Goal: Transaction & Acquisition: Purchase product/service

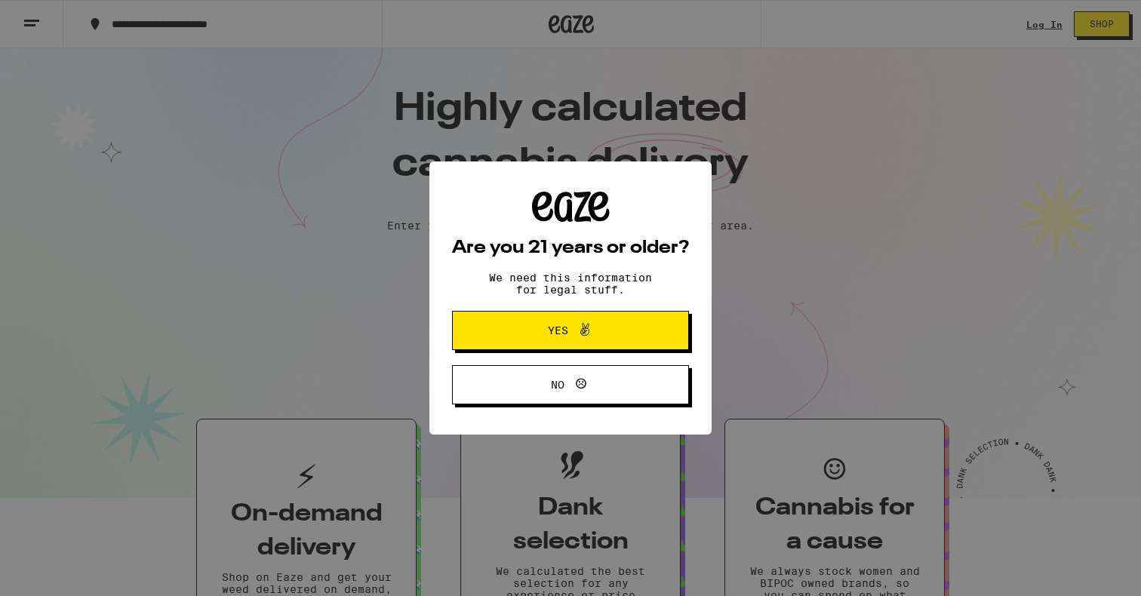
click at [561, 326] on span "Yes" at bounding box center [558, 330] width 20 height 11
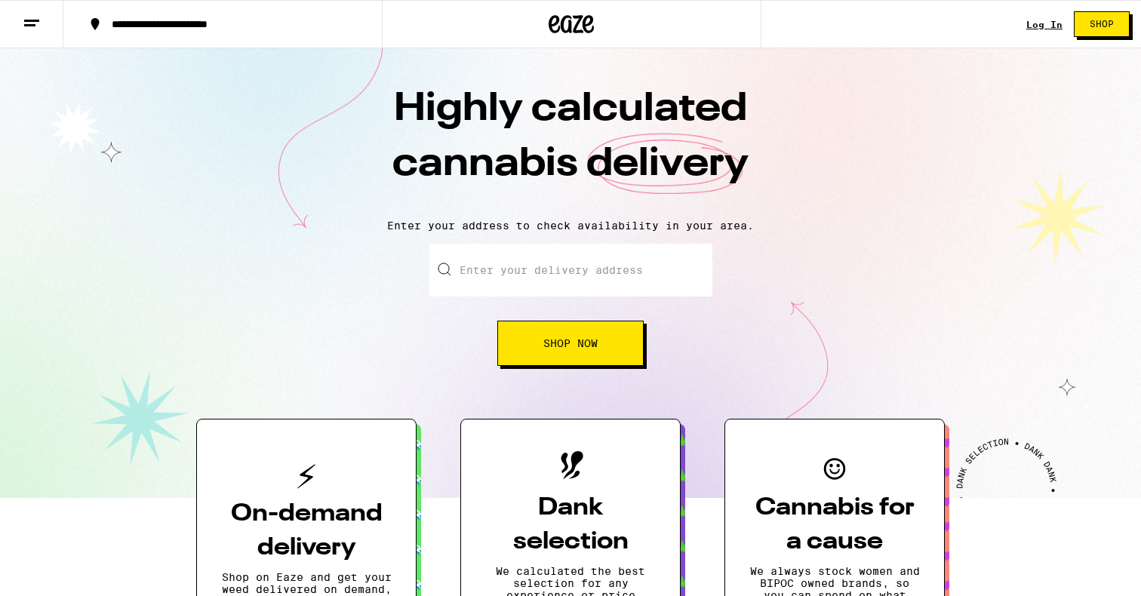
click at [460, 276] on input "Enter your delivery address" at bounding box center [570, 270] width 283 height 53
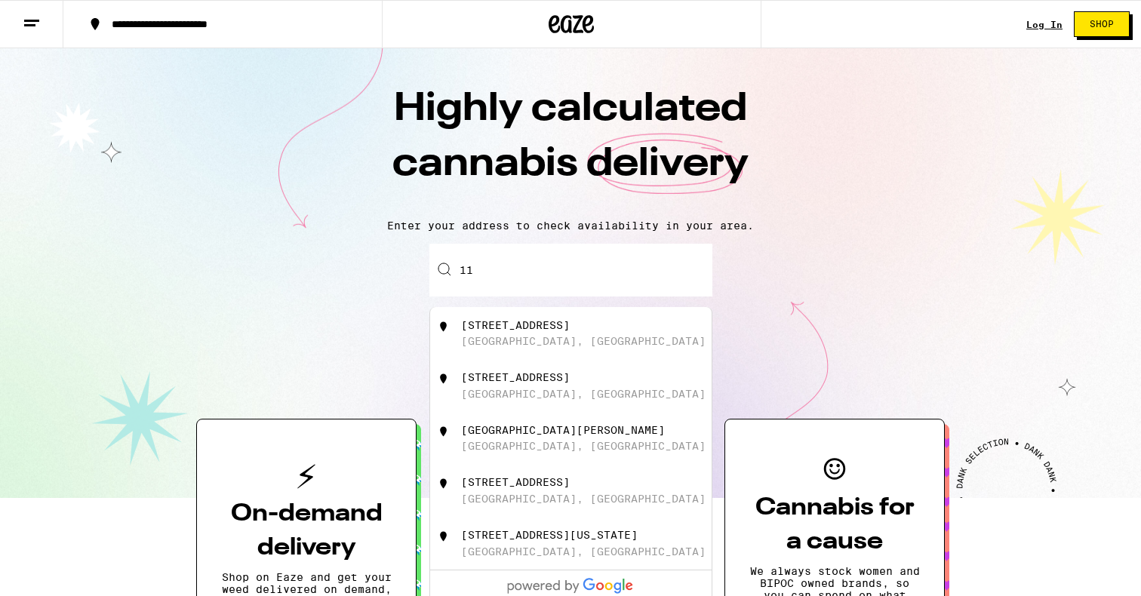
type input "1"
click at [477, 331] on div "[STREET_ADDRESS]" at bounding box center [515, 325] width 109 height 12
type input "[STREET_ADDRESS]"
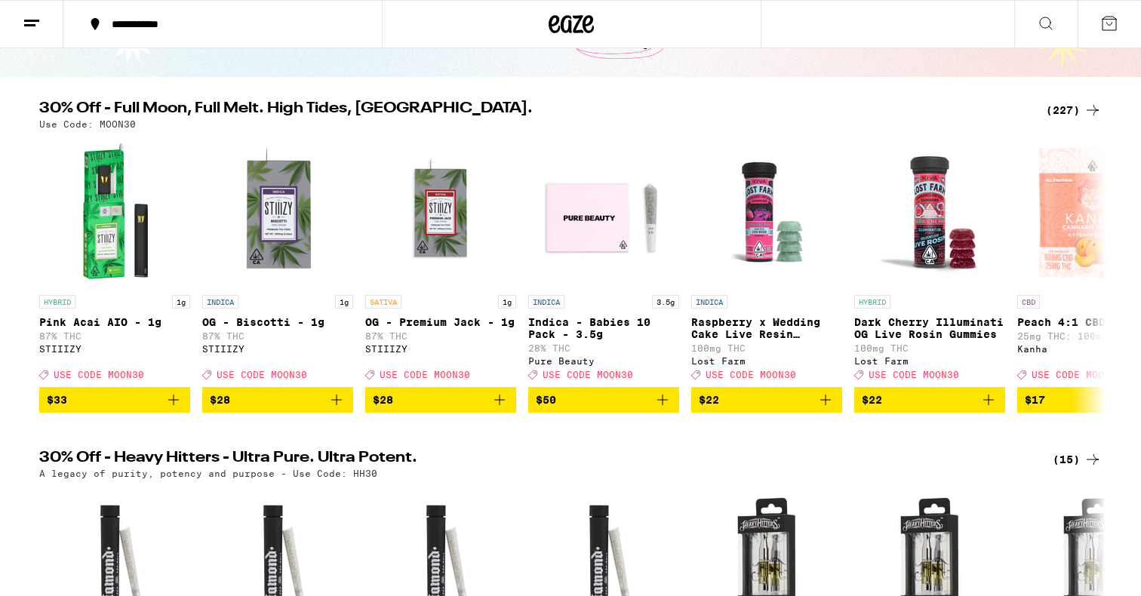
scroll to position [97, 0]
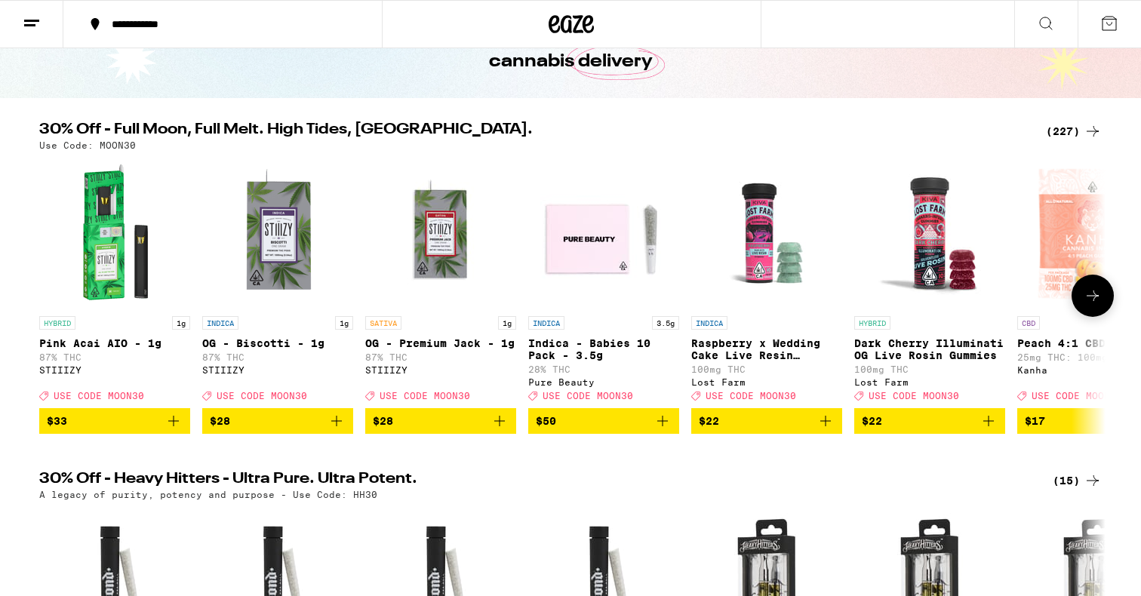
click at [423, 401] on span "USE CODE MOON30" at bounding box center [425, 396] width 91 height 10
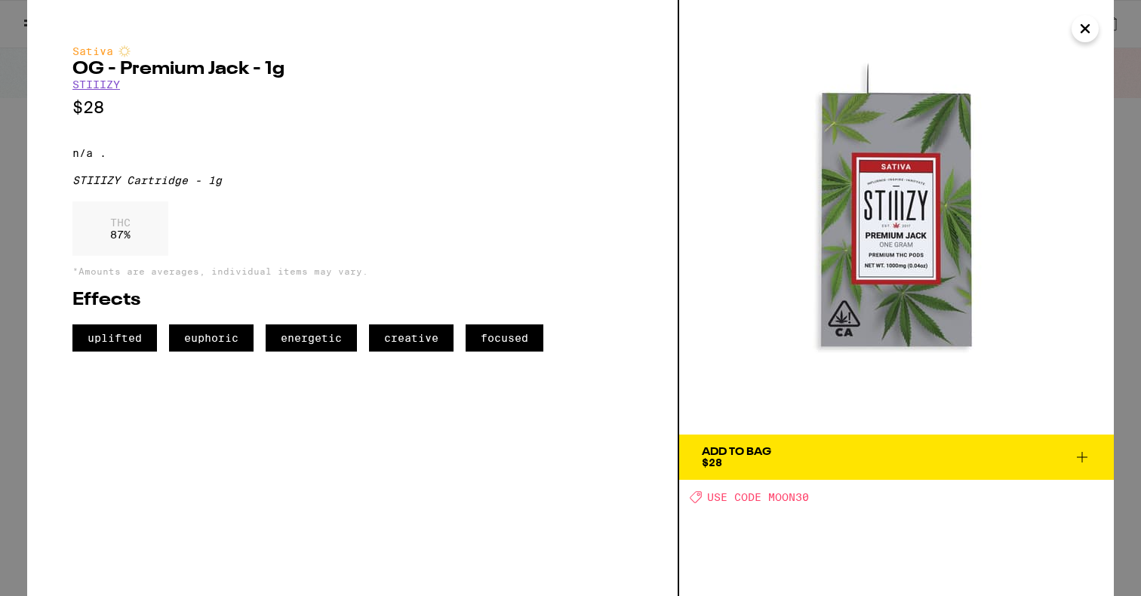
click at [726, 455] on div "Add To Bag" at bounding box center [736, 452] width 69 height 11
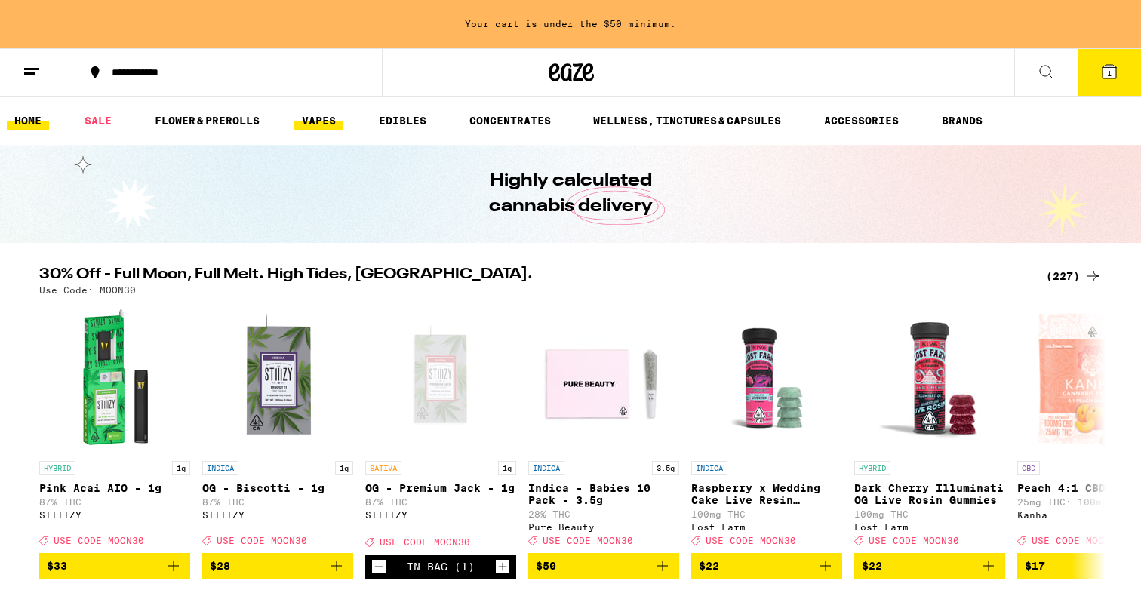
click at [319, 119] on link "VAPES" at bounding box center [318, 121] width 49 height 18
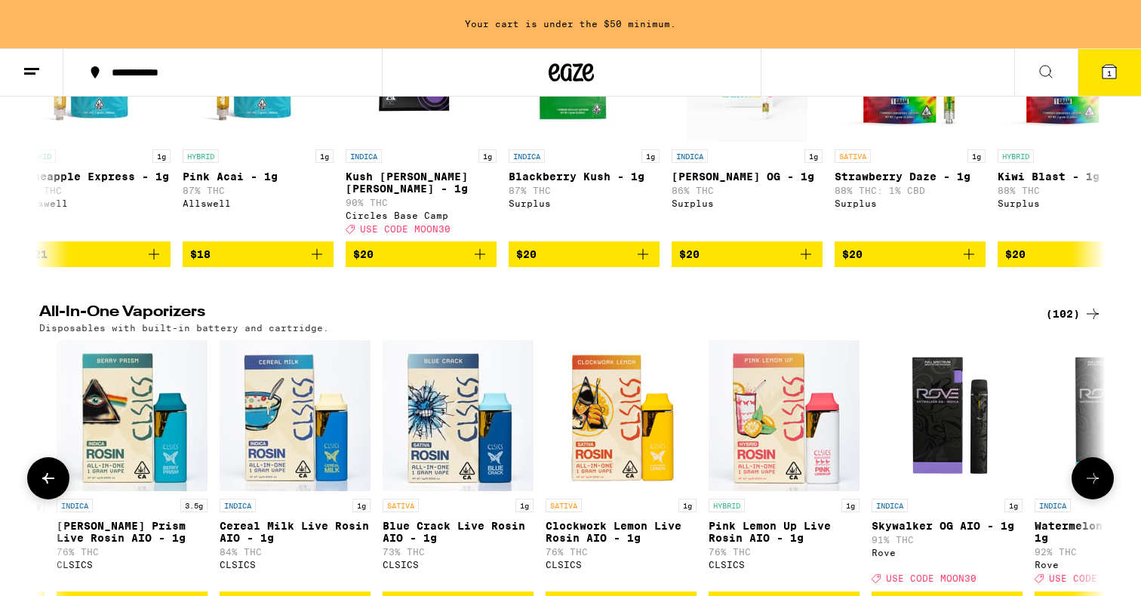
scroll to position [0, 14977]
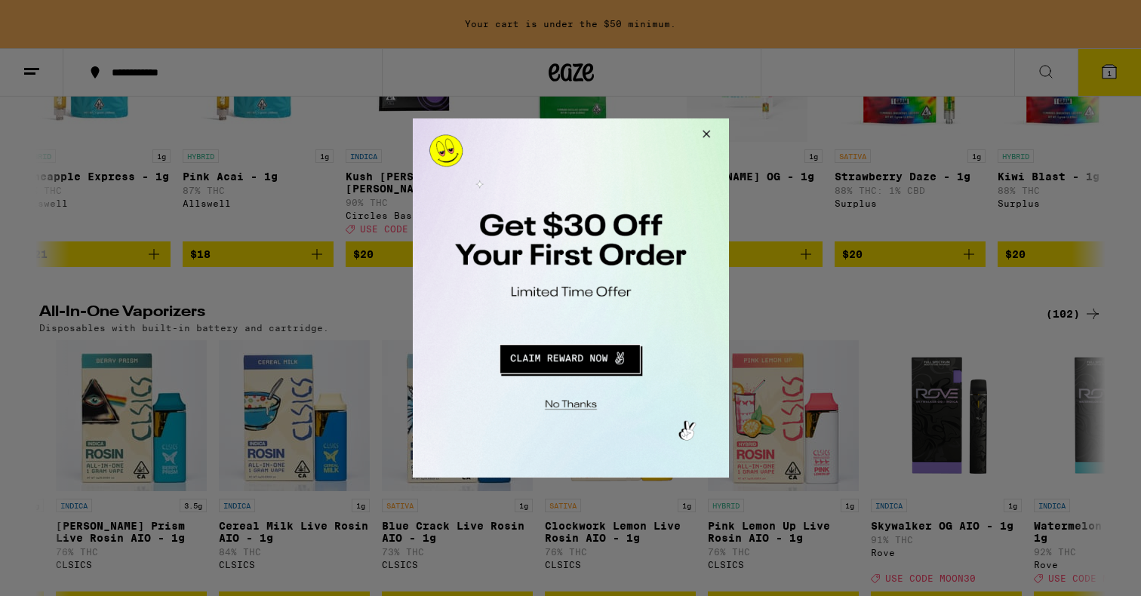
click at [708, 137] on button "Close Modal" at bounding box center [703, 136] width 41 height 36
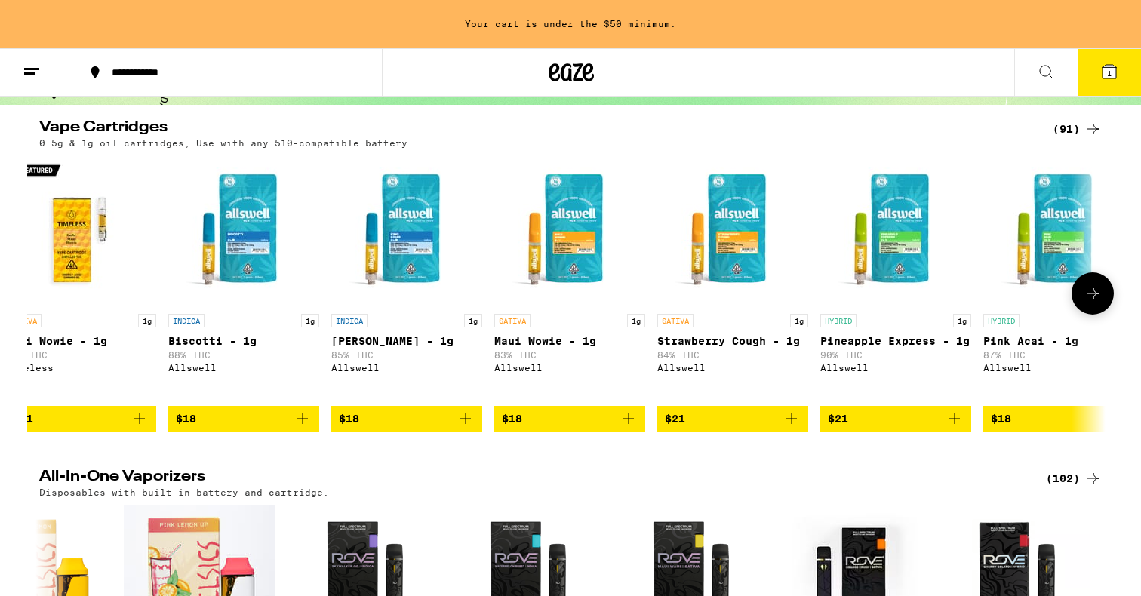
scroll to position [0, 0]
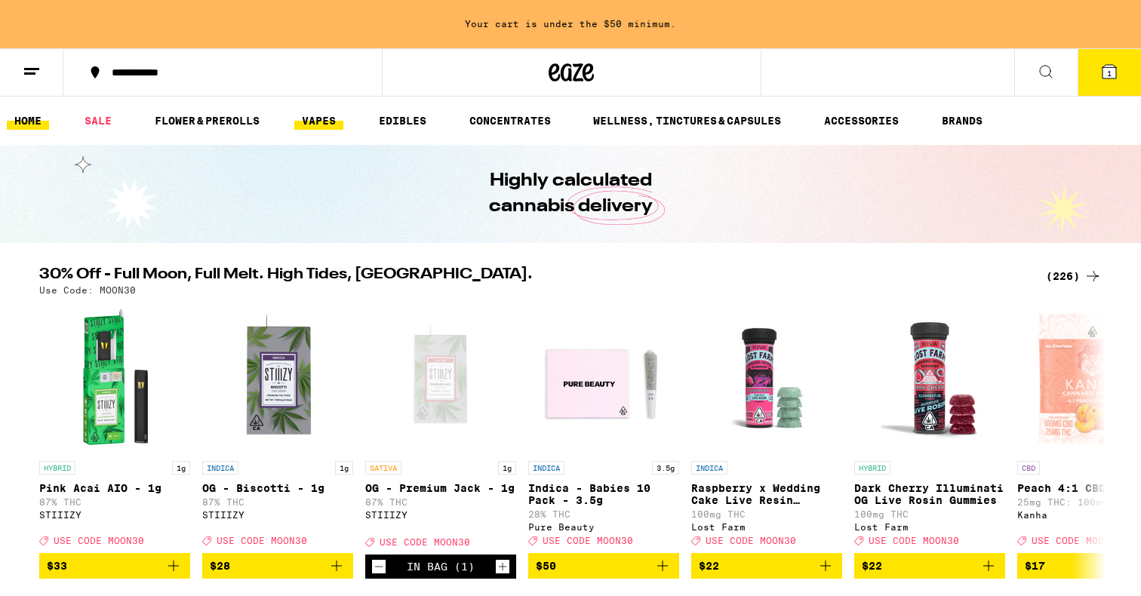
click at [319, 124] on link "VAPES" at bounding box center [318, 121] width 49 height 18
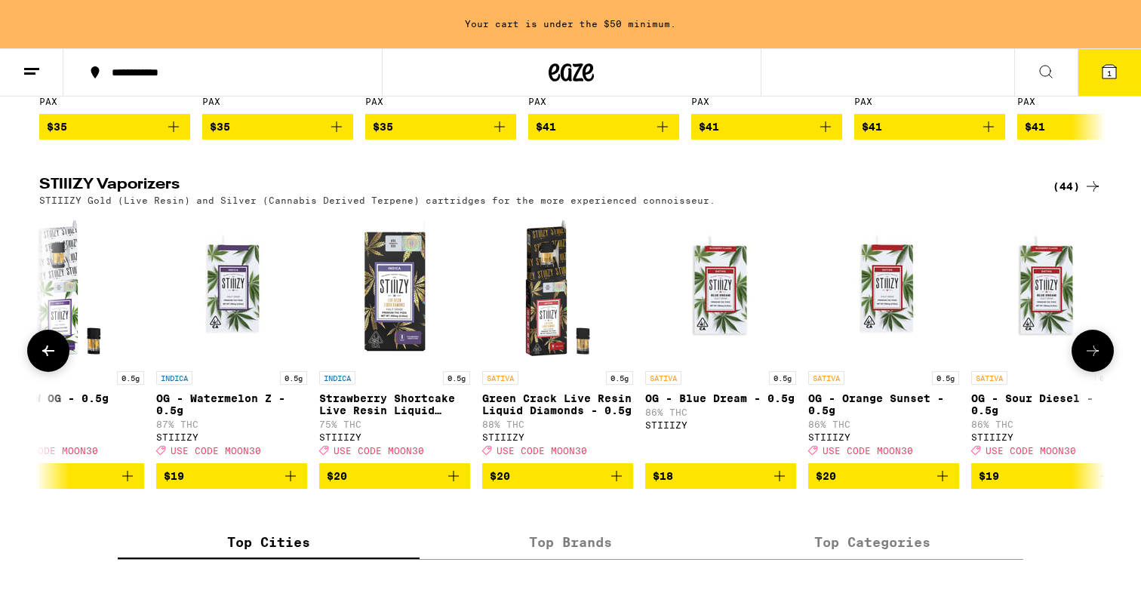
scroll to position [0, 536]
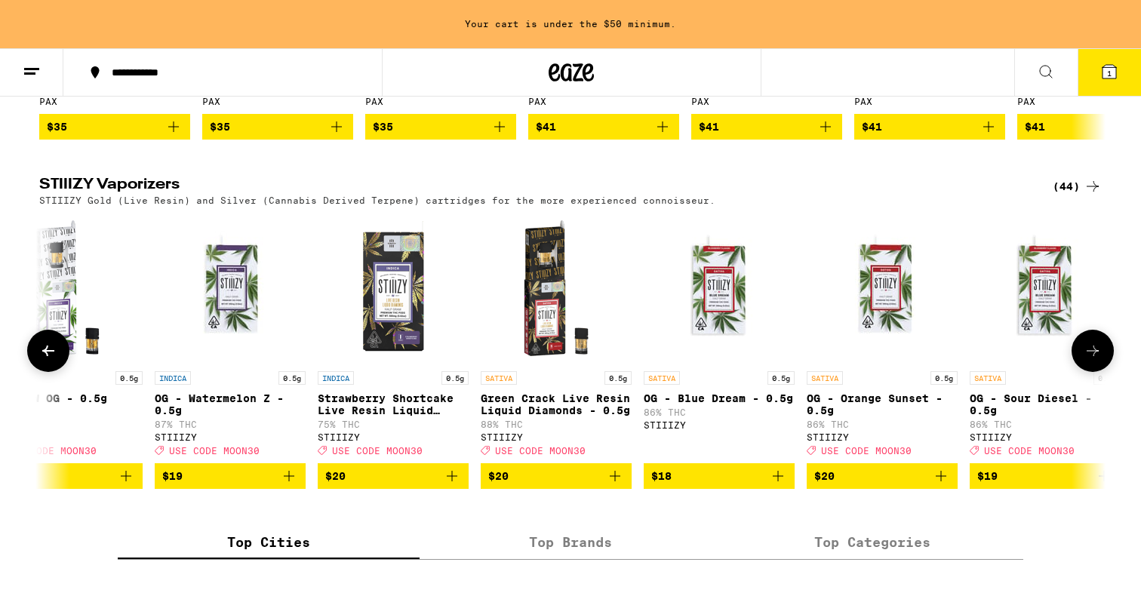
click at [386, 485] on span "$20" at bounding box center [393, 476] width 136 height 18
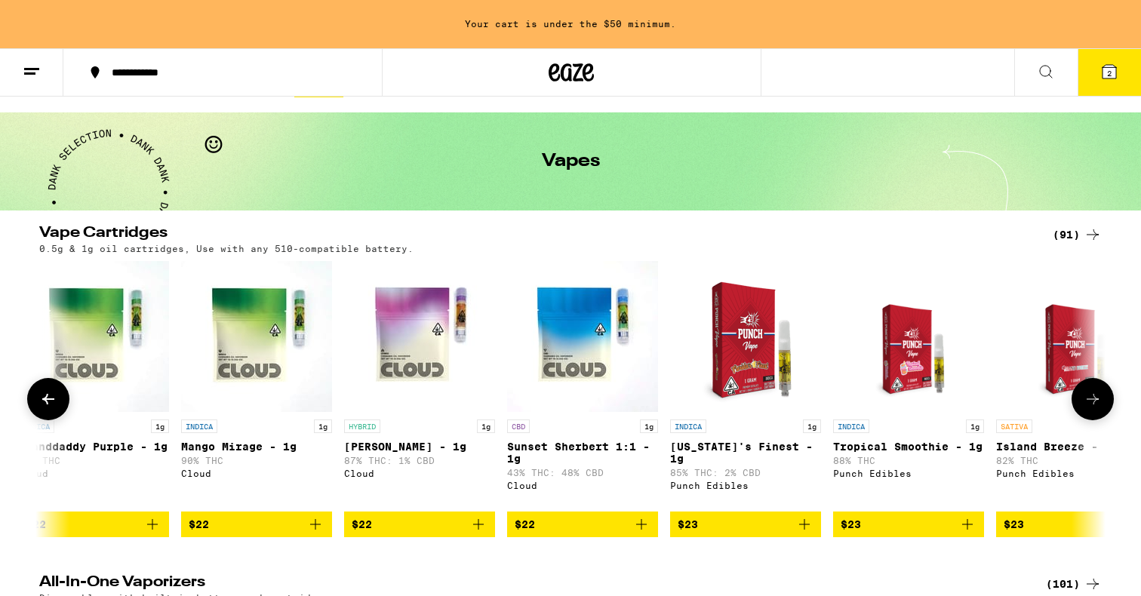
scroll to position [0, 0]
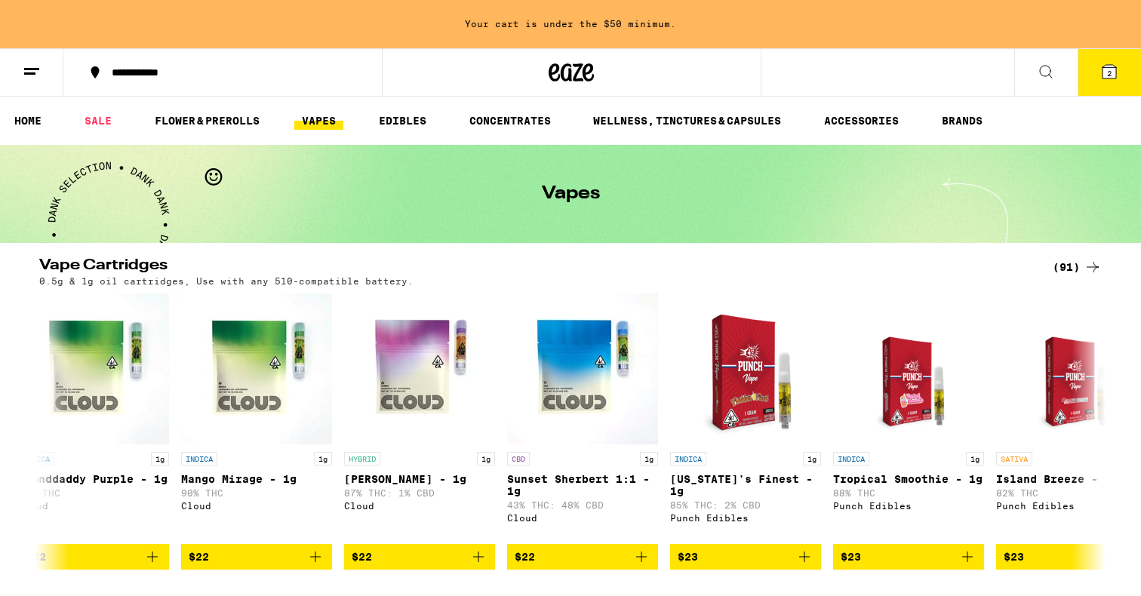
click at [1107, 75] on span "2" at bounding box center [1109, 73] width 5 height 9
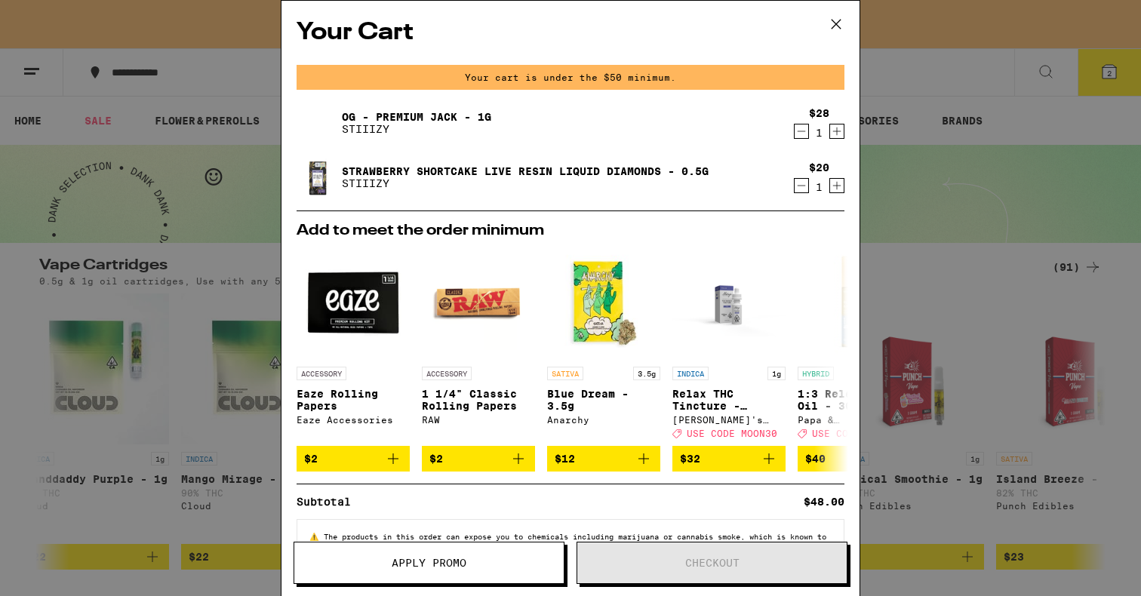
click at [492, 556] on button "Apply Promo" at bounding box center [429, 563] width 271 height 42
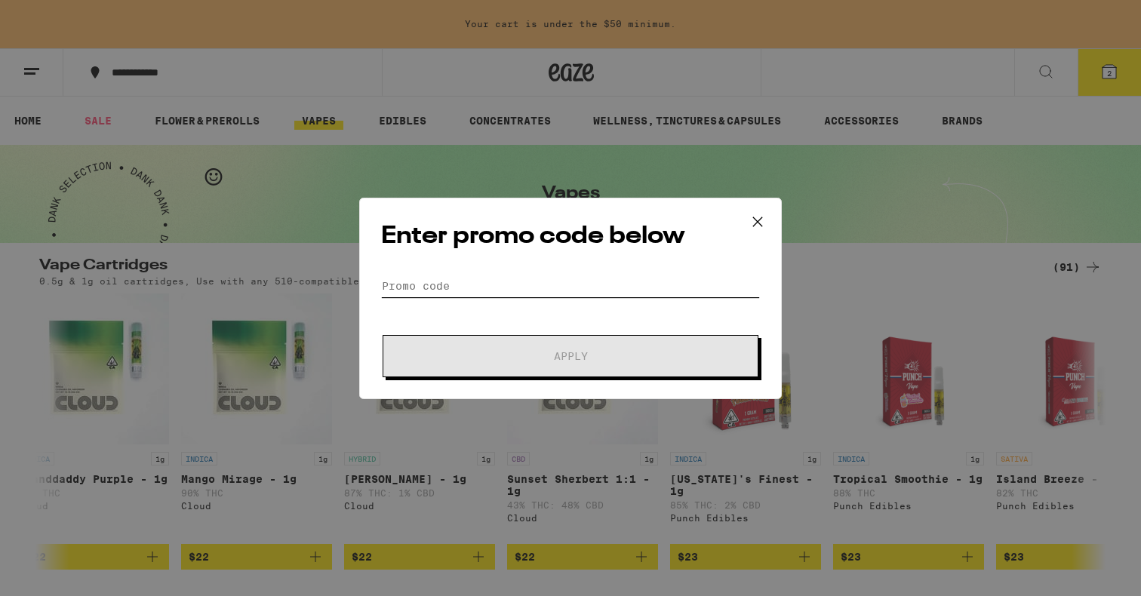
click at [449, 292] on input "Promo Code" at bounding box center [570, 286] width 379 height 23
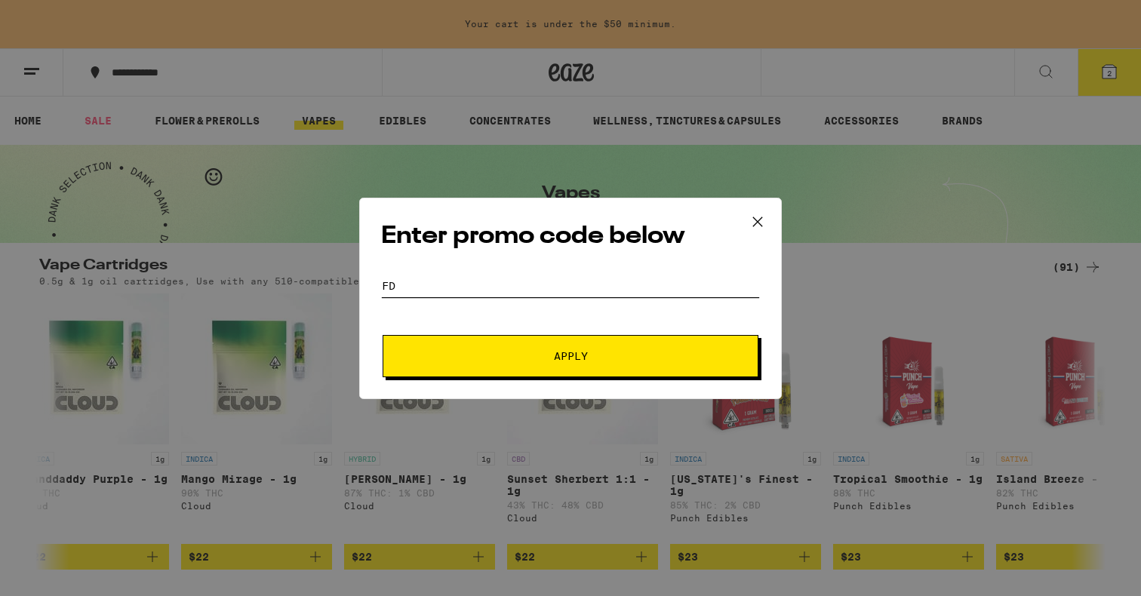
type input "f"
type input "moon30"
click at [498, 358] on span "Apply" at bounding box center [571, 356] width 272 height 11
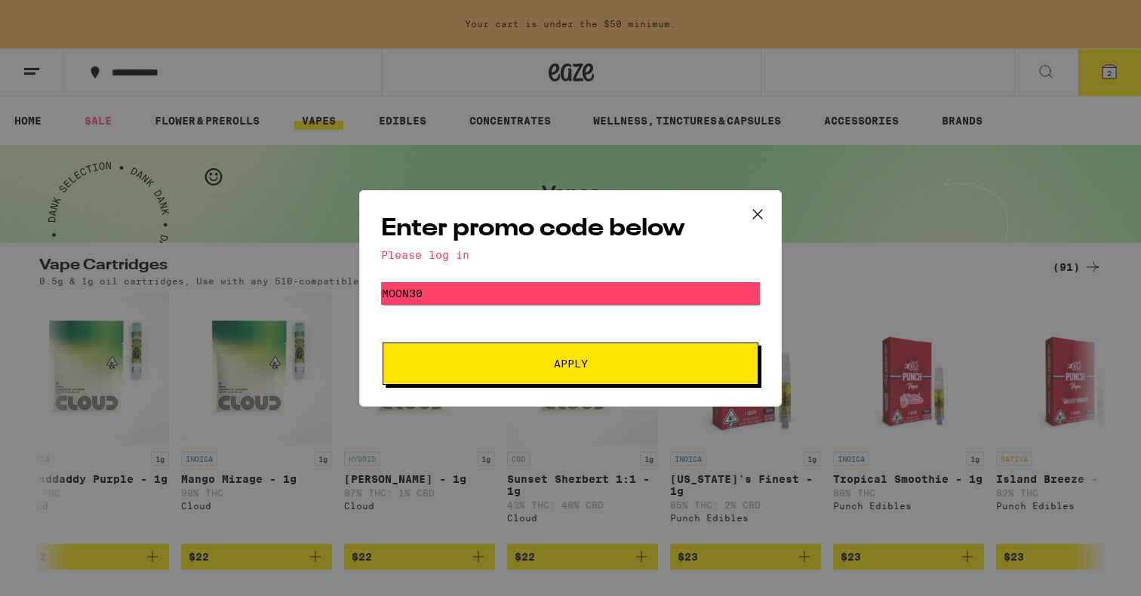
click at [498, 358] on button "Apply" at bounding box center [571, 364] width 376 height 42
click at [754, 211] on icon at bounding box center [757, 214] width 23 height 23
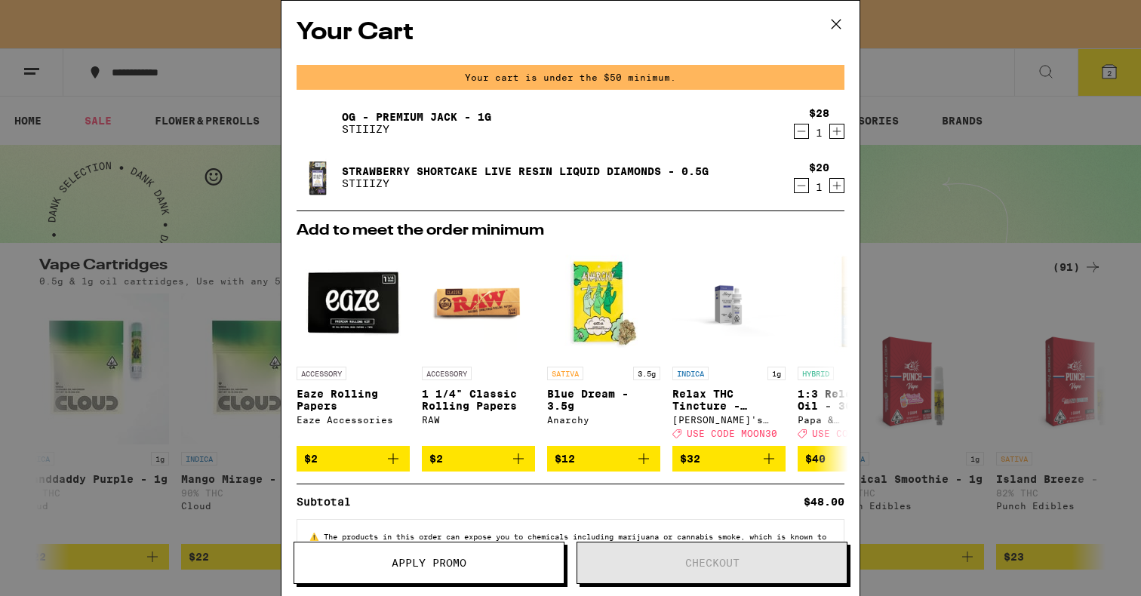
click at [835, 18] on icon at bounding box center [836, 24] width 23 height 23
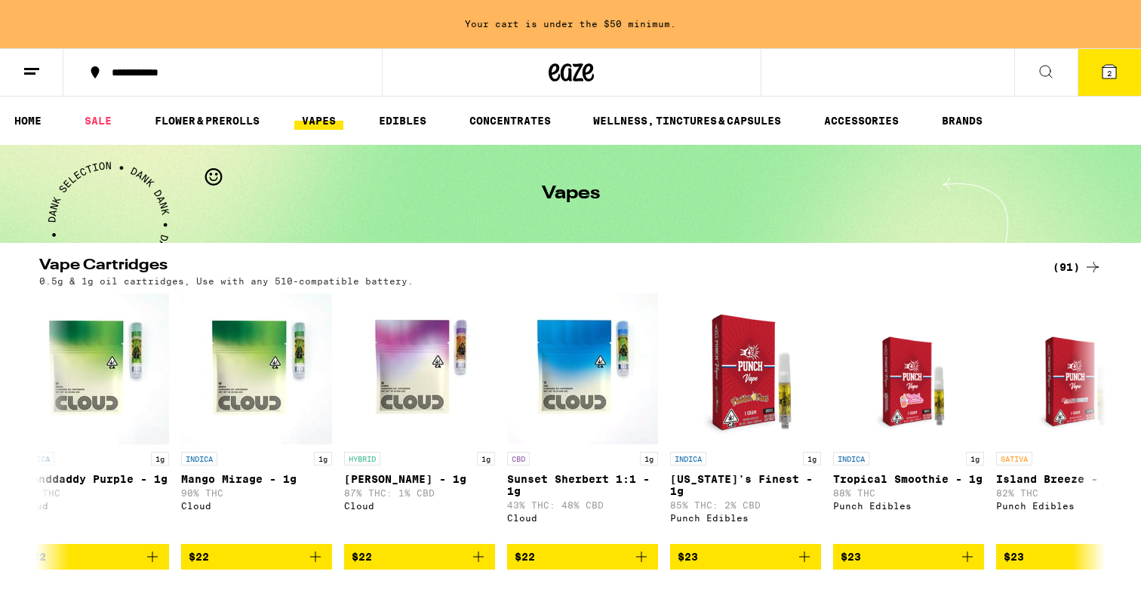
click at [35, 78] on icon at bounding box center [32, 72] width 18 height 18
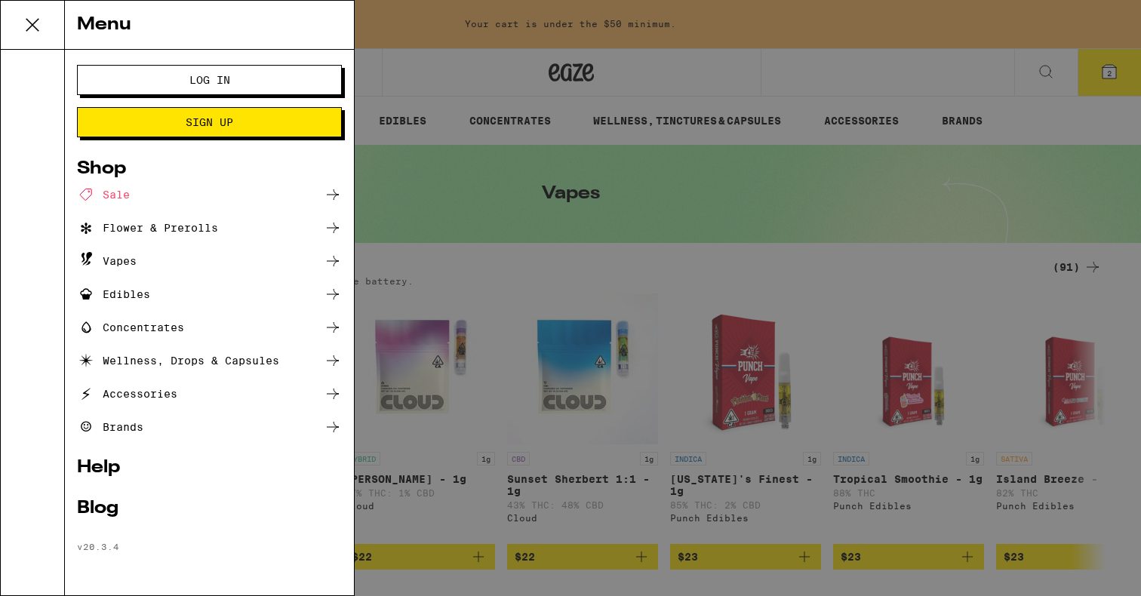
click at [196, 81] on span "Log In" at bounding box center [209, 80] width 41 height 11
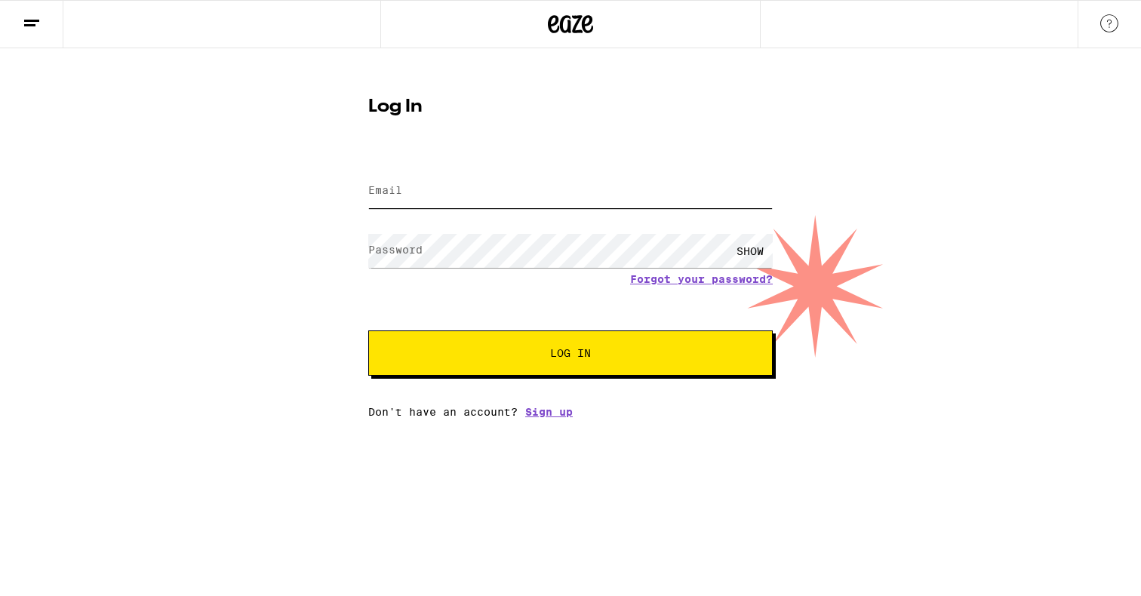
click at [373, 200] on input "Email" at bounding box center [570, 191] width 404 height 34
type input "[PERSON_NAME][EMAIL_ADDRESS][DOMAIN_NAME]"
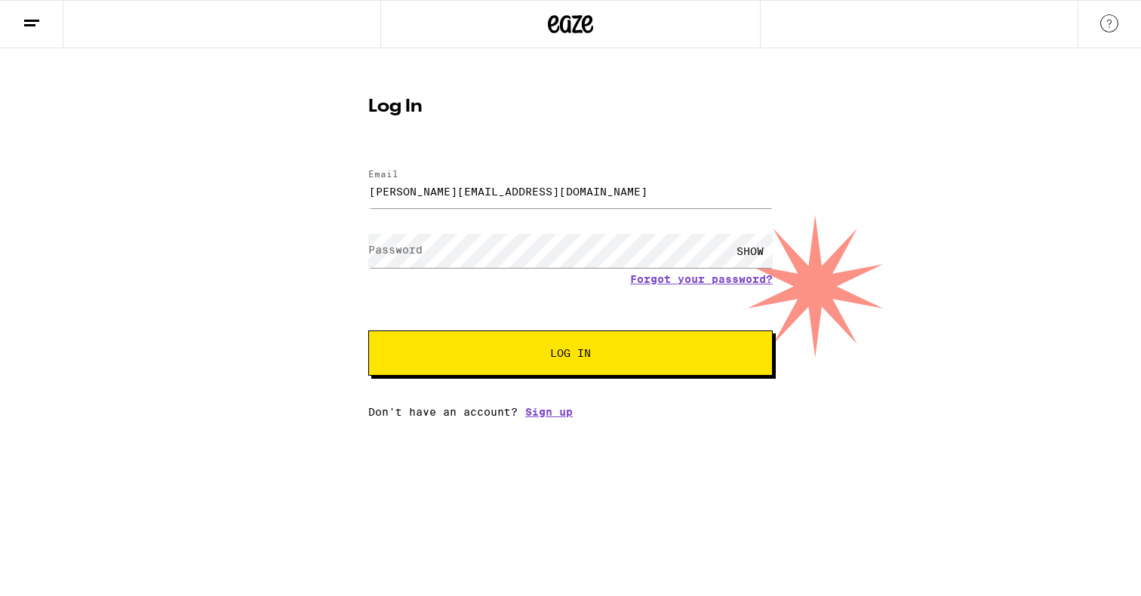
click at [391, 253] on label "Password" at bounding box center [395, 250] width 54 height 12
click at [368, 330] on button "Log In" at bounding box center [570, 352] width 404 height 45
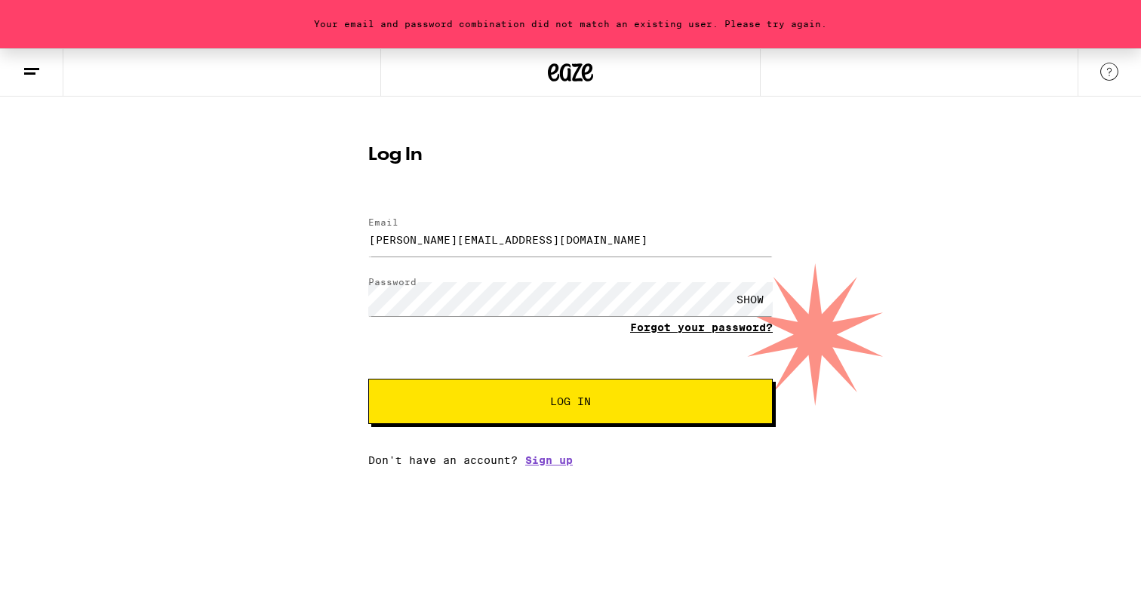
click at [675, 329] on link "Forgot your password?" at bounding box center [701, 327] width 143 height 12
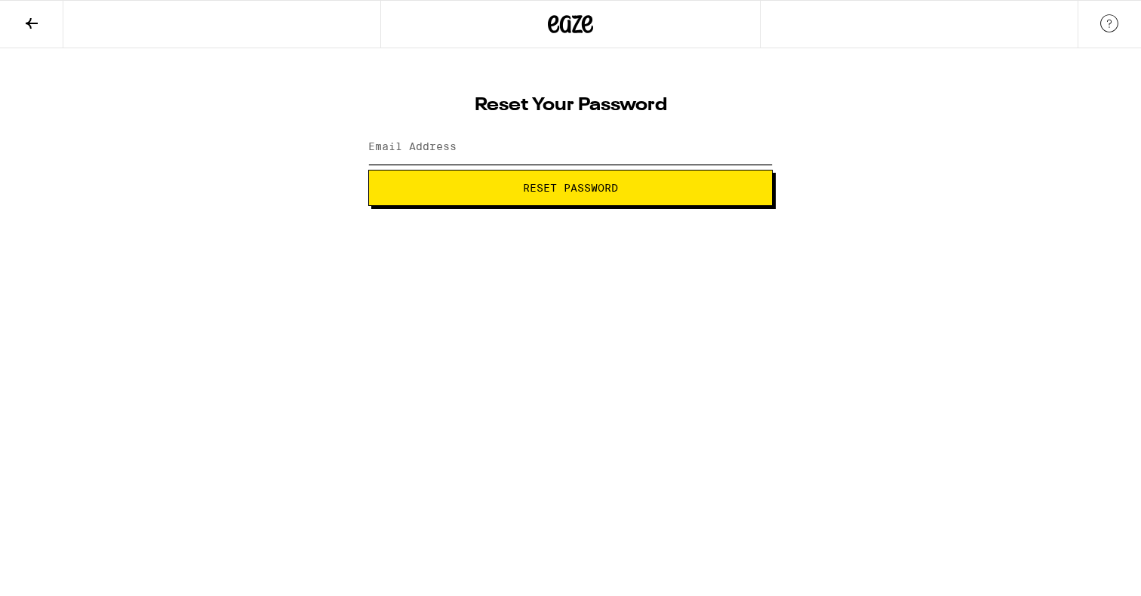
click at [435, 156] on input "Email Address" at bounding box center [570, 148] width 404 height 34
type input "[PERSON_NAME][EMAIL_ADDRESS][DOMAIN_NAME]"
click at [573, 183] on span "Reset Password" at bounding box center [570, 188] width 95 height 11
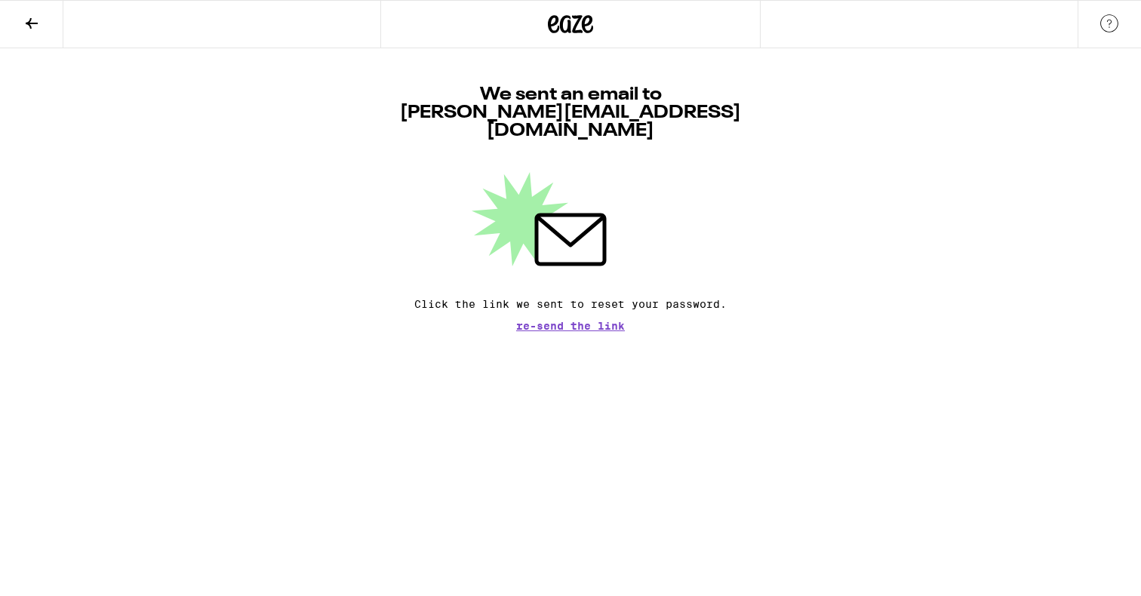
click at [570, 183] on div at bounding box center [570, 219] width 404 height 94
click at [33, 20] on icon at bounding box center [32, 23] width 18 height 18
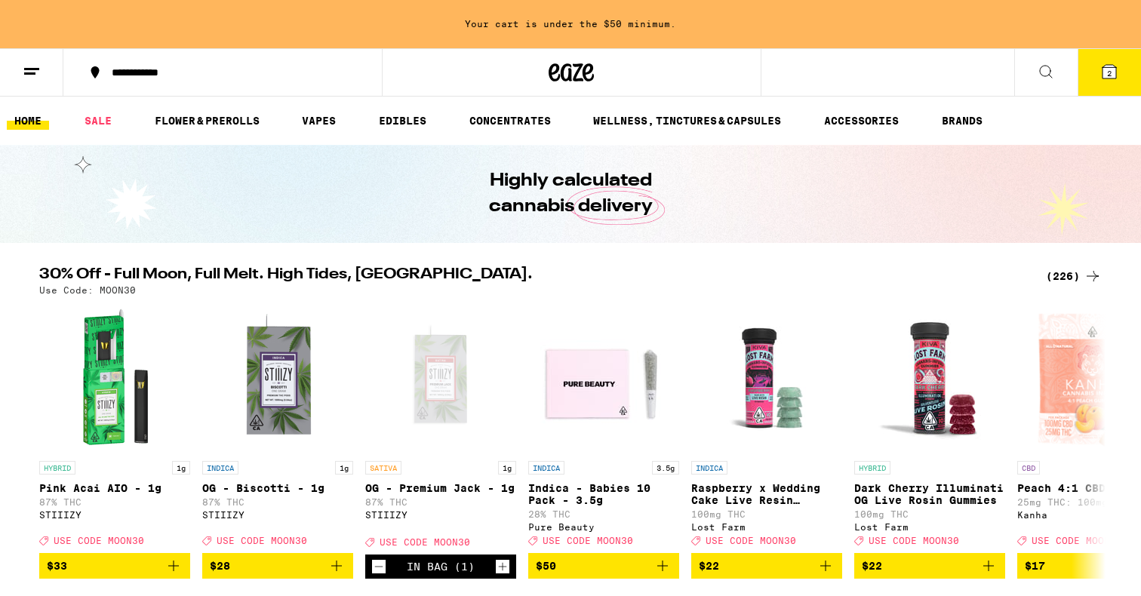
click at [29, 76] on icon at bounding box center [32, 72] width 18 height 18
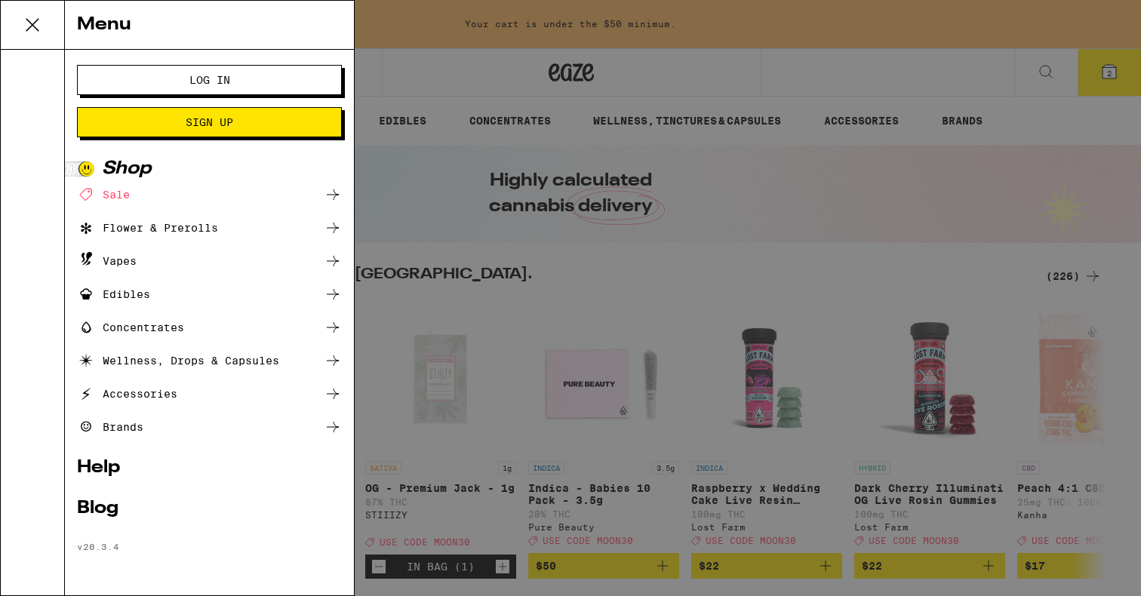
click at [134, 71] on button "Log In" at bounding box center [209, 80] width 265 height 30
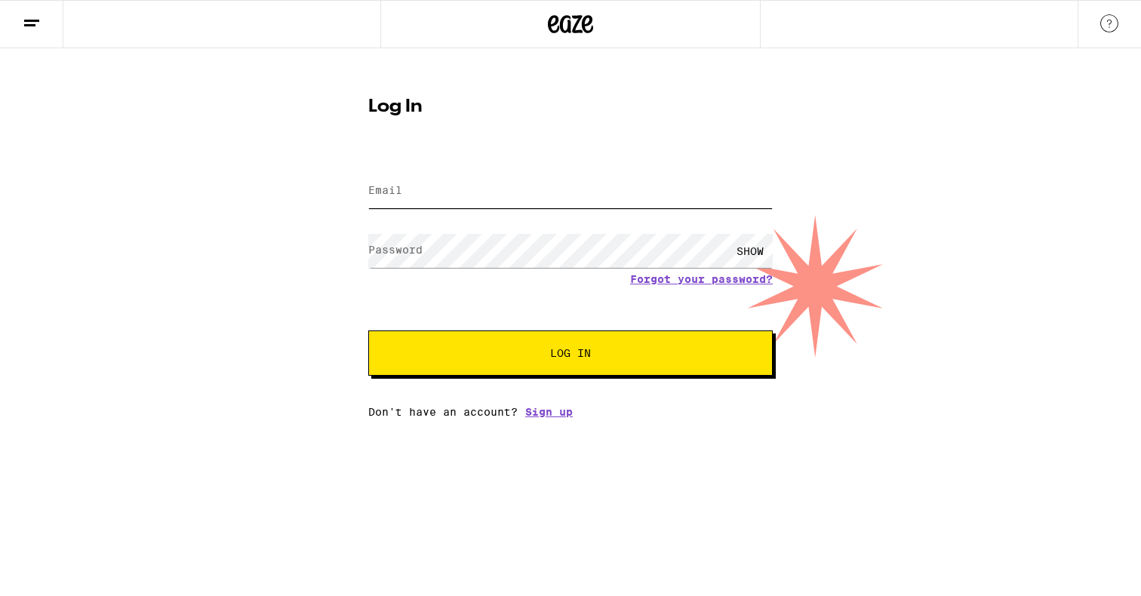
click at [404, 197] on input "Email" at bounding box center [570, 191] width 404 height 34
type input "[PERSON_NAME][EMAIL_ADDRESS][DOMAIN_NAME]"
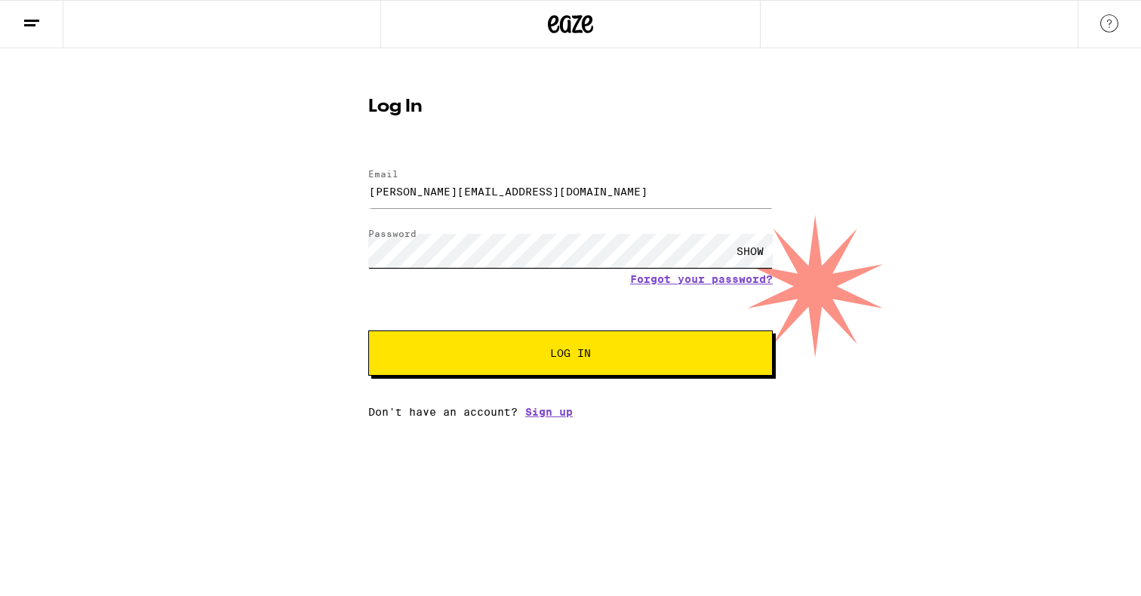
click at [368, 330] on button "Log In" at bounding box center [570, 352] width 404 height 45
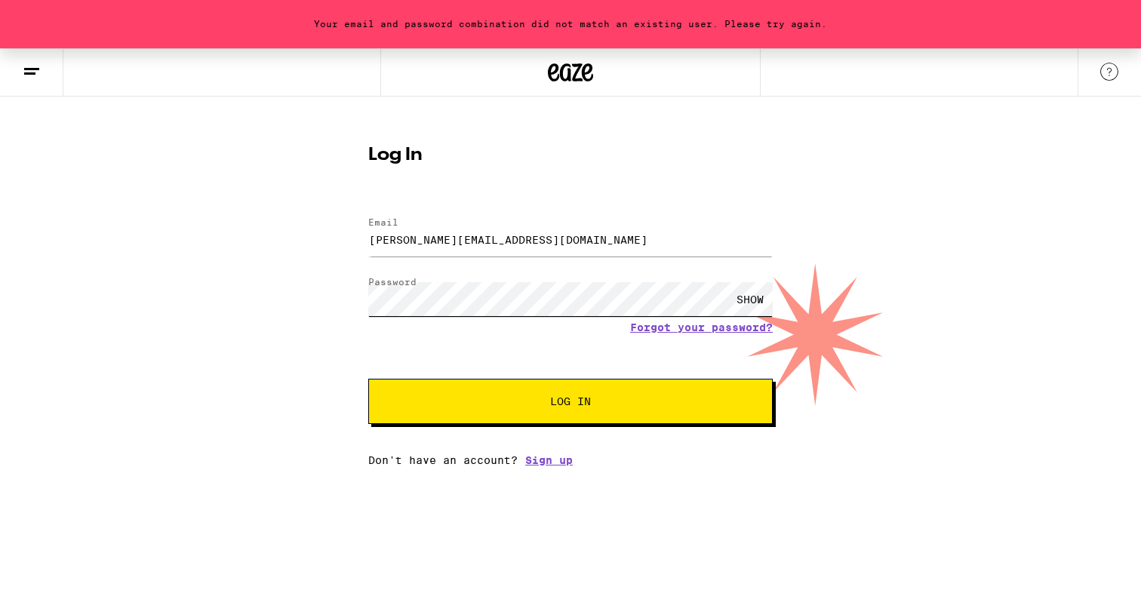
click at [368, 379] on button "Log In" at bounding box center [570, 401] width 404 height 45
click at [46, 73] on button at bounding box center [31, 73] width 63 height 48
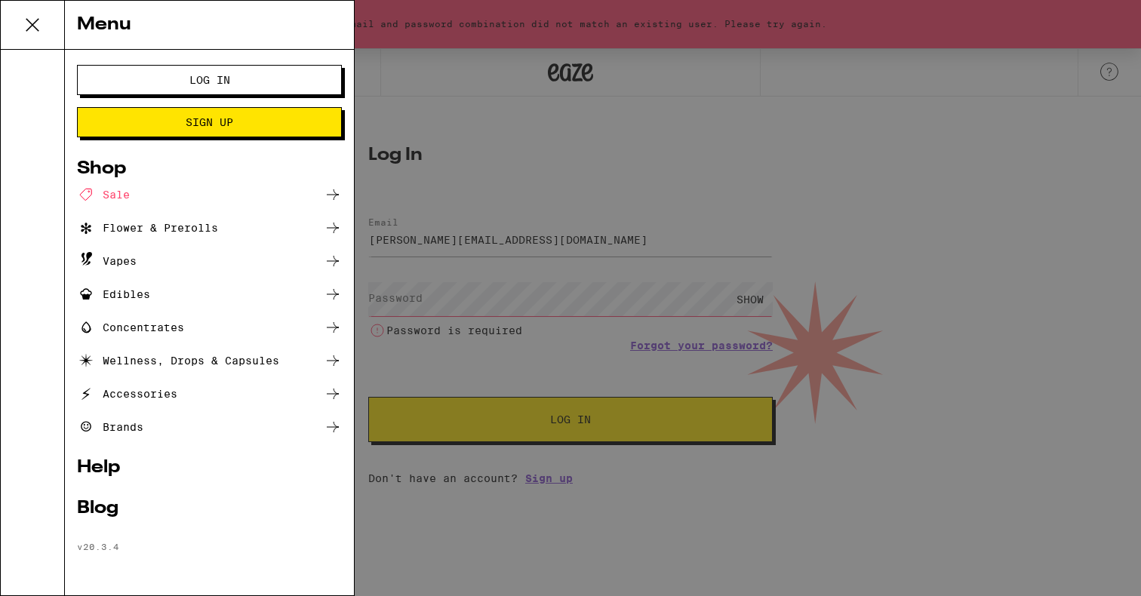
click at [109, 468] on link "Help" at bounding box center [209, 468] width 265 height 18
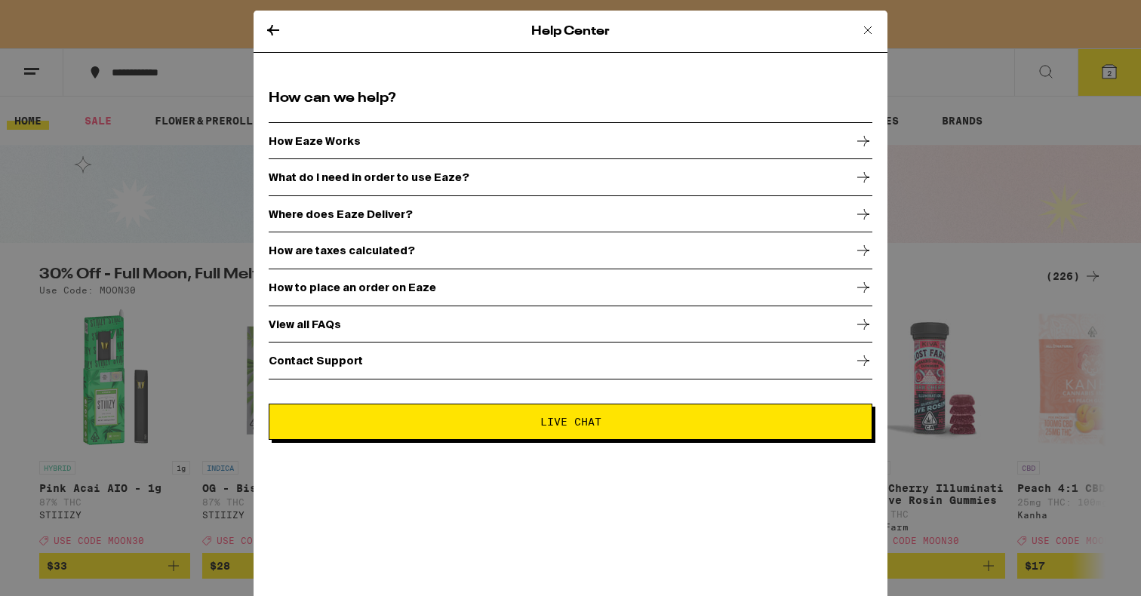
click at [316, 364] on p "Contact Support" at bounding box center [316, 361] width 94 height 12
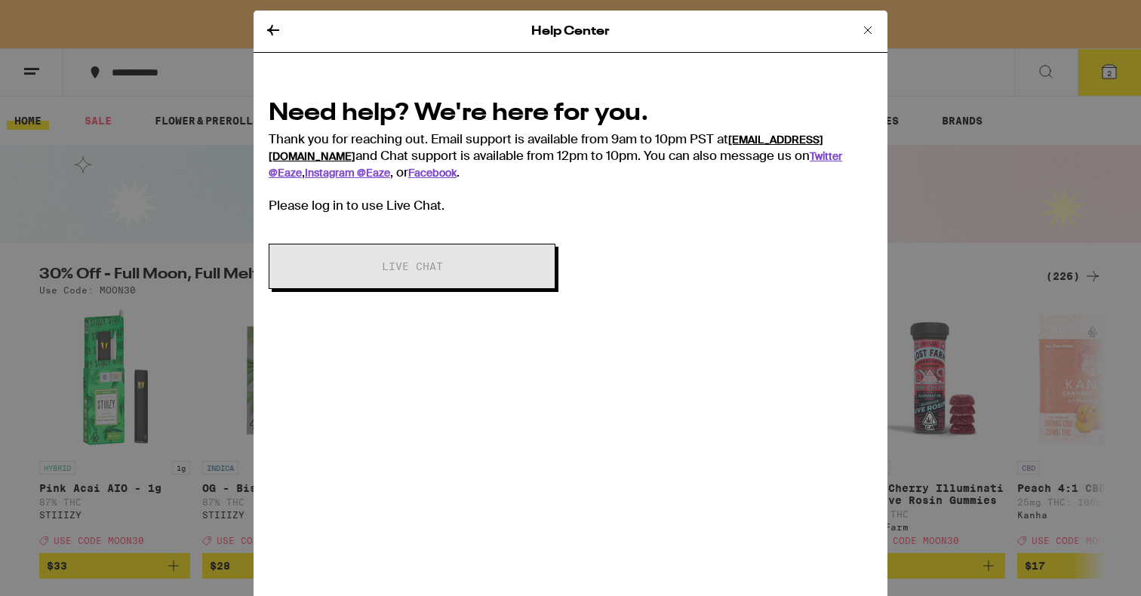
click at [757, 137] on link "[EMAIL_ADDRESS][DOMAIN_NAME]" at bounding box center [546, 148] width 555 height 30
